Goal: Task Accomplishment & Management: Use online tool/utility

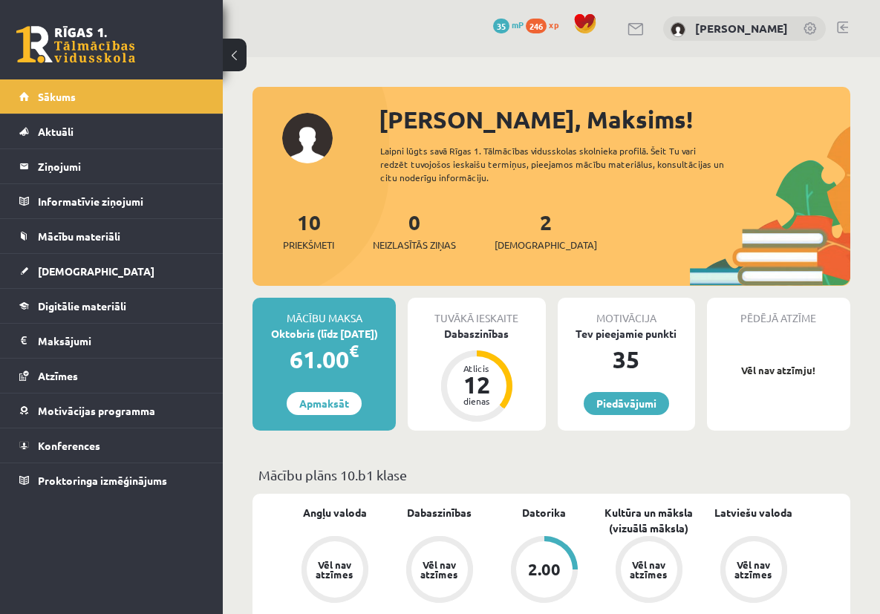
click at [547, 573] on div "2.00" at bounding box center [544, 570] width 33 height 16
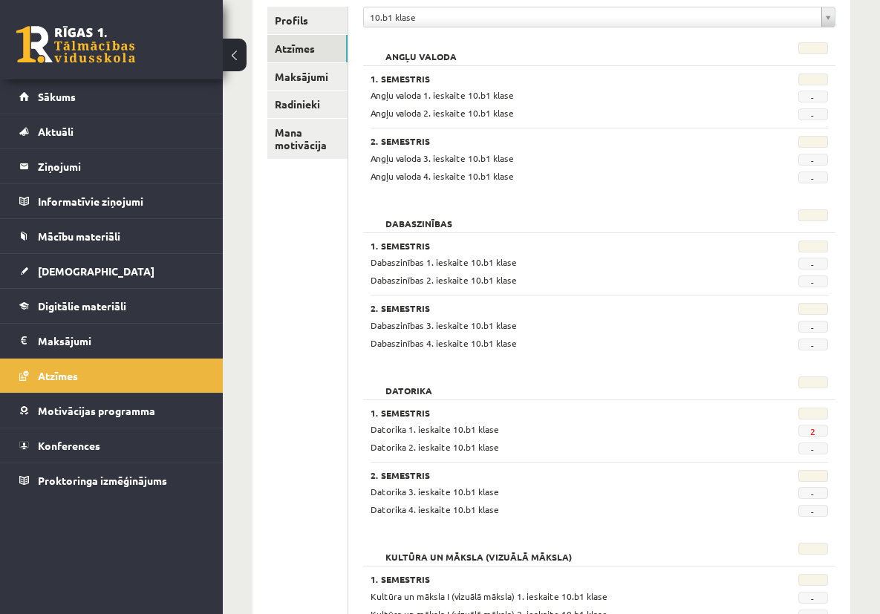
scroll to position [216, 0]
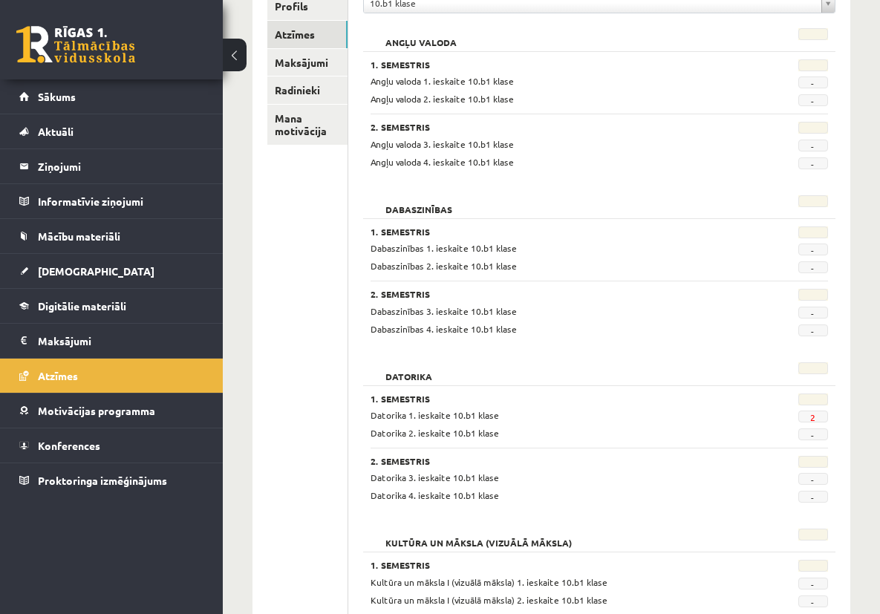
click at [819, 418] on span "2" at bounding box center [813, 417] width 30 height 12
click at [810, 417] on link "2" at bounding box center [812, 417] width 5 height 12
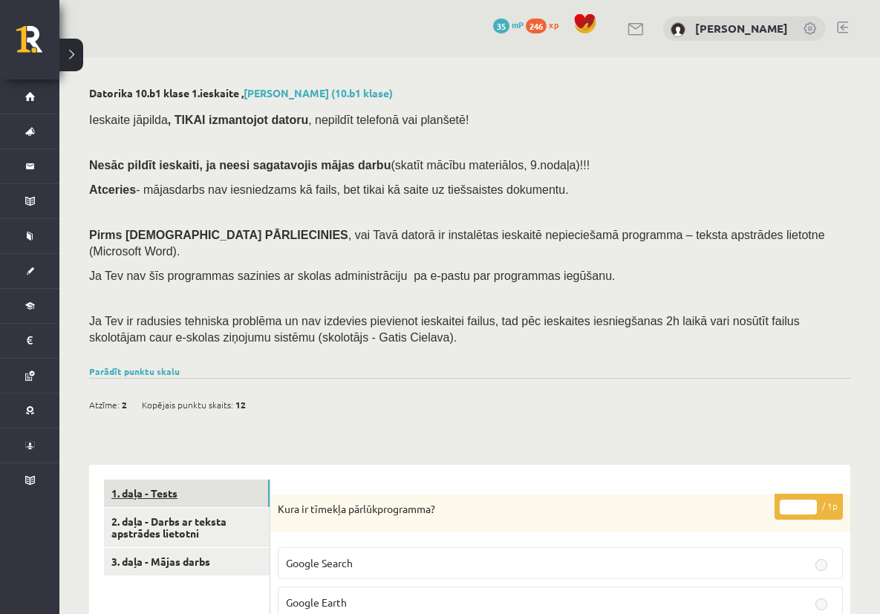
click at [183, 480] on link "1. daļa - Tests" at bounding box center [187, 493] width 166 height 27
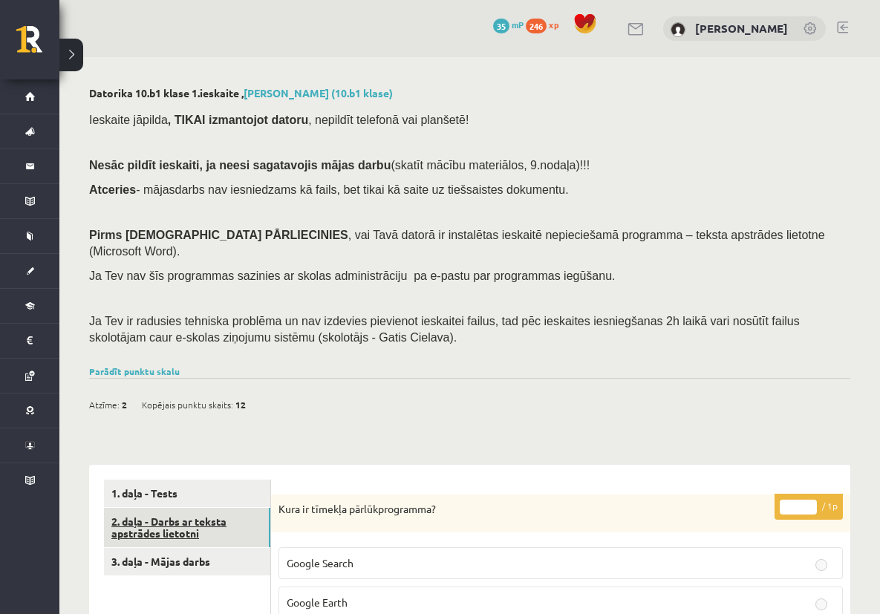
click at [179, 508] on link "2. daļa - Darbs ar teksta apstrādes lietotni" at bounding box center [187, 528] width 166 height 40
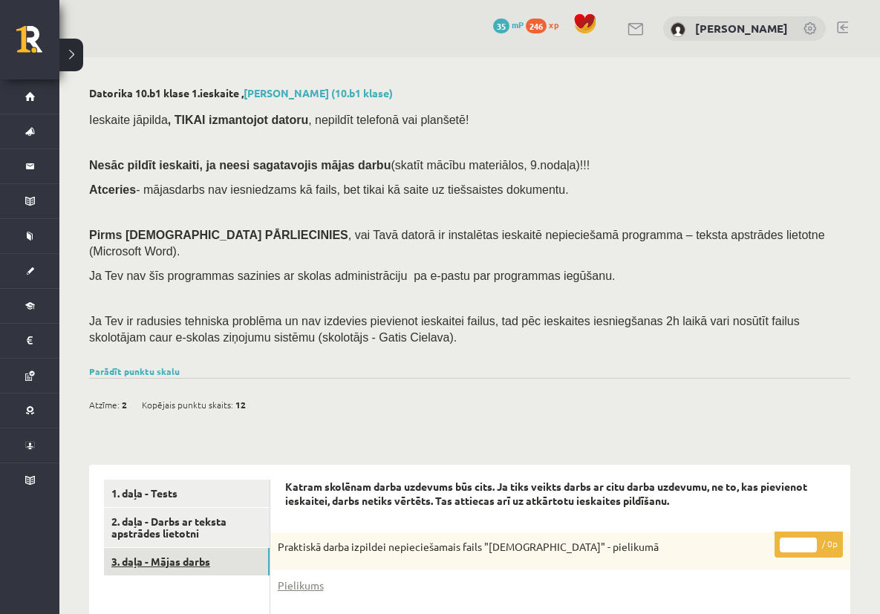
click at [171, 548] on link "3. daļa - Mājas darbs" at bounding box center [187, 561] width 166 height 27
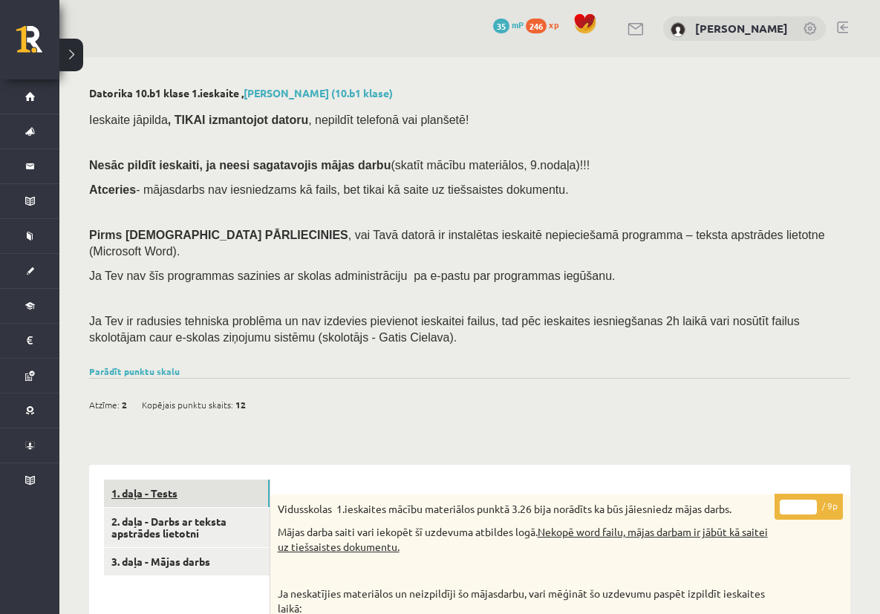
click at [158, 481] on link "1. daļa - Tests" at bounding box center [187, 493] width 166 height 27
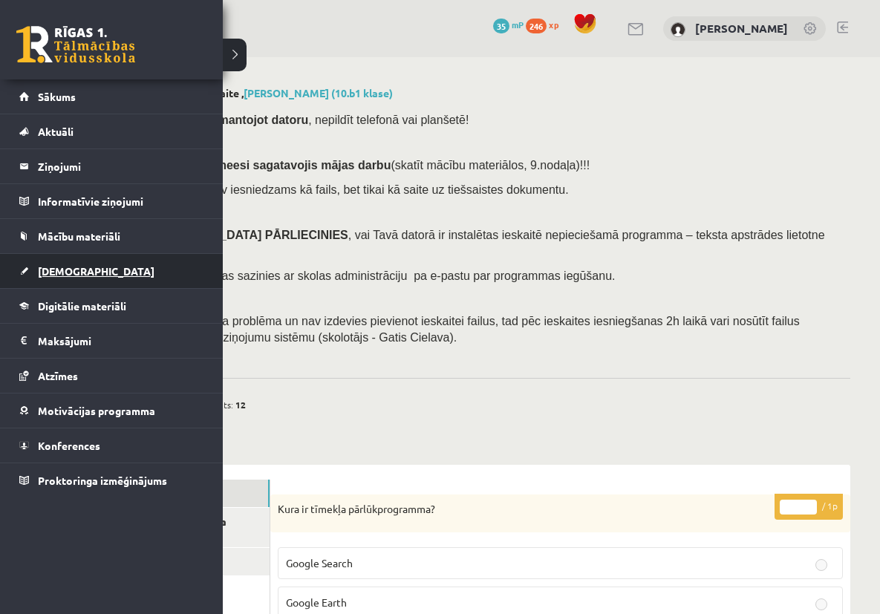
click at [112, 275] on link "[DEMOGRAPHIC_DATA]" at bounding box center [111, 271] width 185 height 34
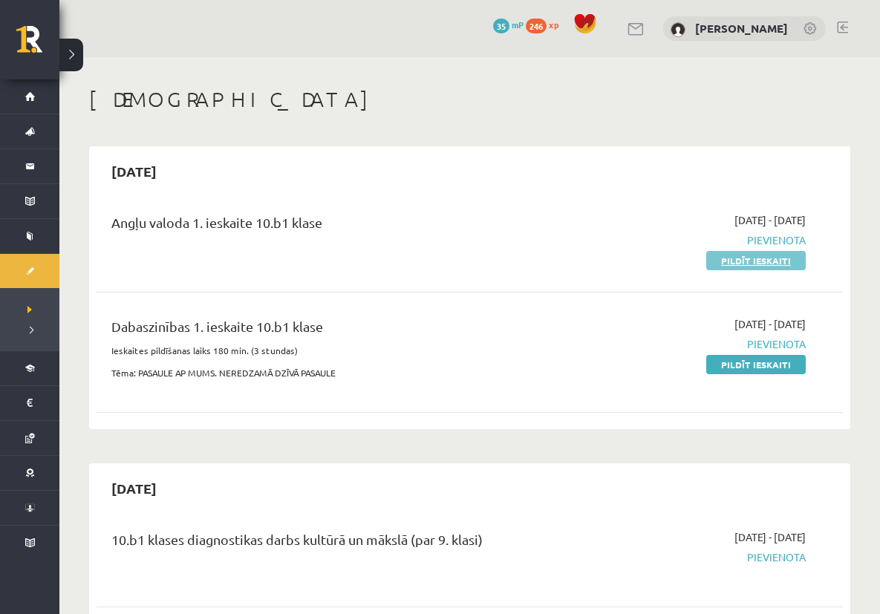
click at [741, 261] on link "Pildīt ieskaiti" at bounding box center [756, 260] width 100 height 19
